Goal: Information Seeking & Learning: Learn about a topic

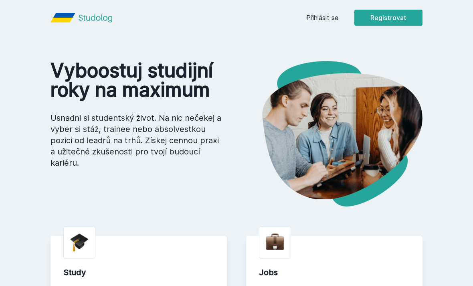
click at [327, 21] on link "Přihlásit se" at bounding box center [322, 18] width 32 height 10
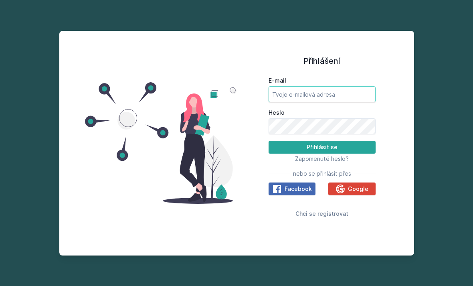
click at [309, 102] on input "E-mail" at bounding box center [322, 94] width 107 height 16
type input "[EMAIL_ADDRESS][DOMAIN_NAME]"
click at [322, 154] on button "Přihlásit se" at bounding box center [322, 147] width 107 height 13
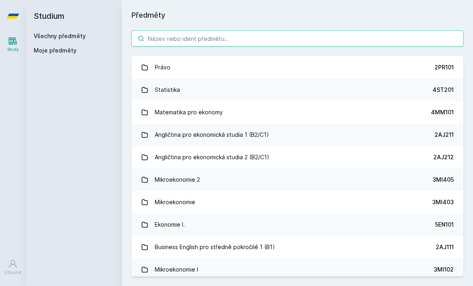
click at [441, 41] on input "search" at bounding box center [297, 38] width 332 height 16
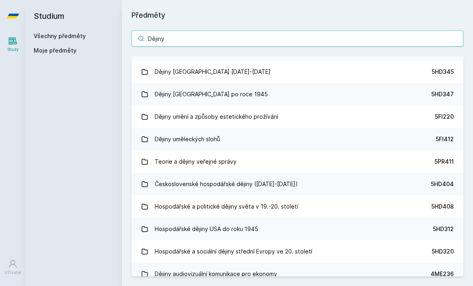
scroll to position [176, 0]
type input "Dějiny"
click at [335, 65] on link "Dějiny [GEOGRAPHIC_DATA] [DATE]-[DATE] 5HD345" at bounding box center [297, 71] width 332 height 22
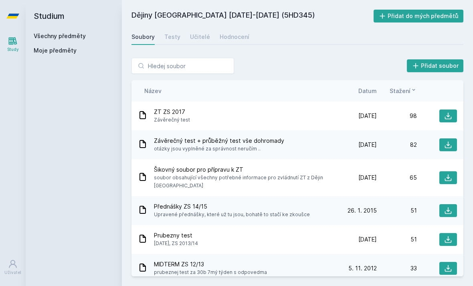
click at [451, 145] on icon at bounding box center [448, 144] width 7 height 7
